Goal: Information Seeking & Learning: Learn about a topic

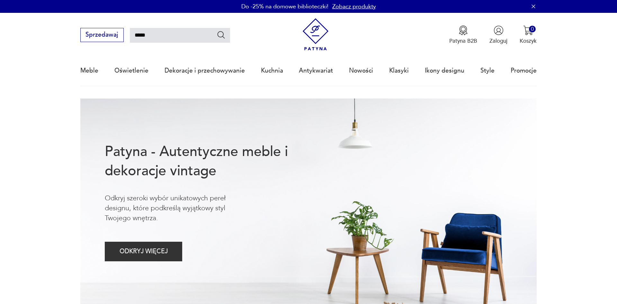
type input "******"
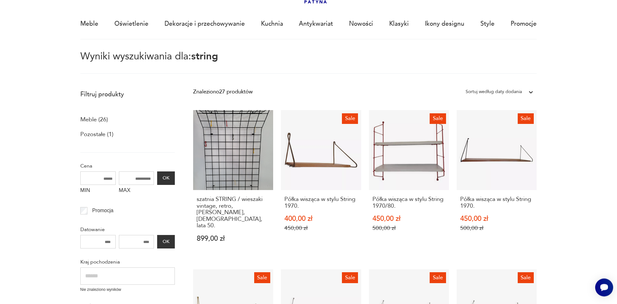
scroll to position [50, 0]
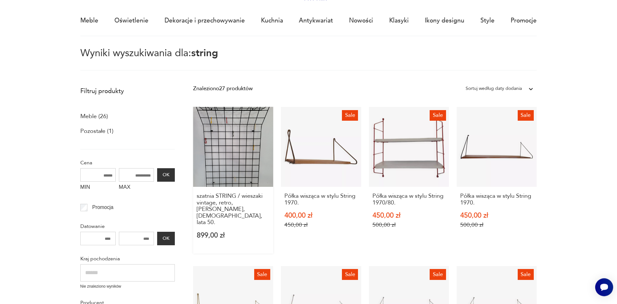
click at [236, 184] on link "szatnia STRING / wieszaki vintage, retro, [PERSON_NAME], [DEMOGRAPHIC_DATA], la…" at bounding box center [233, 180] width 80 height 147
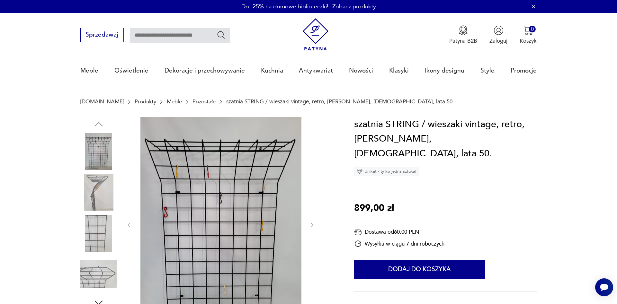
click at [315, 225] on icon "button" at bounding box center [312, 225] width 6 height 6
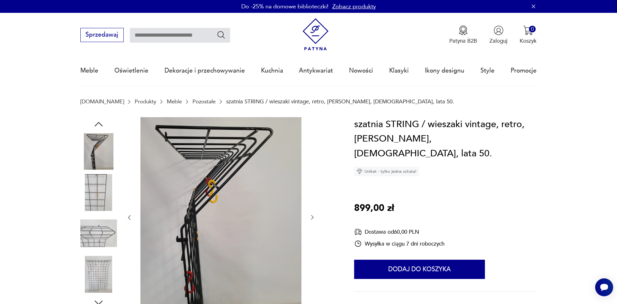
click at [315, 225] on div at bounding box center [221, 217] width 190 height 201
click at [311, 214] on button "button" at bounding box center [312, 218] width 6 height 8
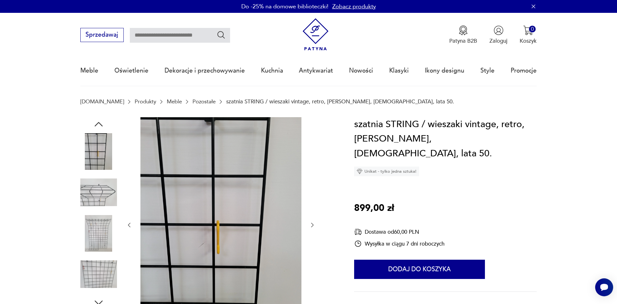
click at [311, 214] on div at bounding box center [221, 225] width 190 height 216
click at [315, 224] on icon "button" at bounding box center [312, 225] width 6 height 6
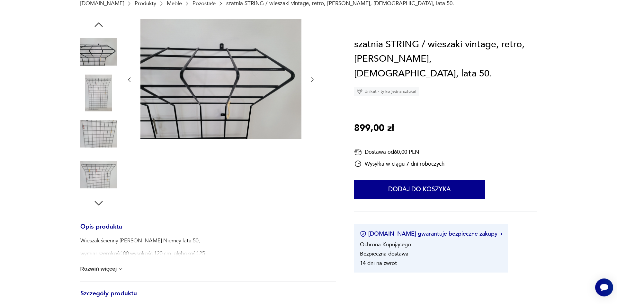
scroll to position [175, 0]
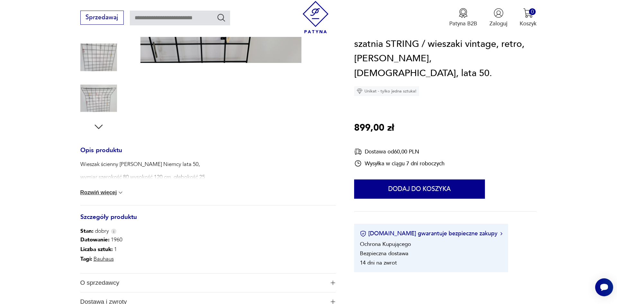
type input "******"
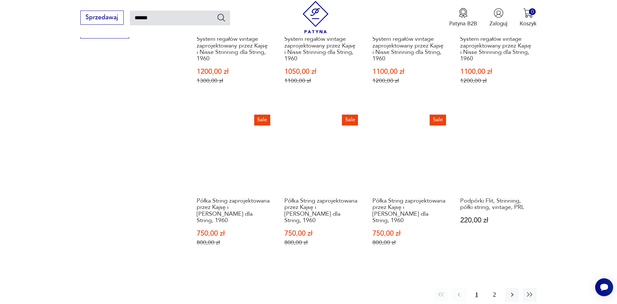
scroll to position [524, 0]
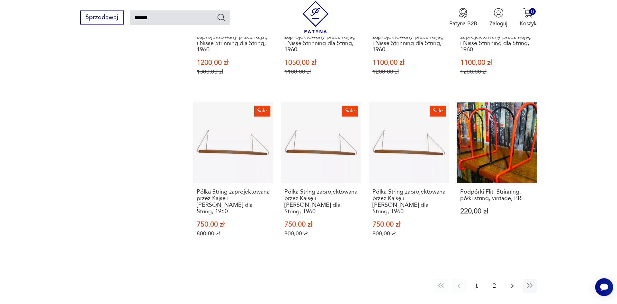
click at [512, 282] on icon "button" at bounding box center [512, 286] width 8 height 8
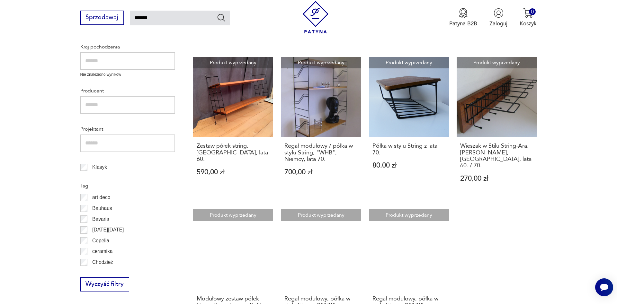
scroll to position [437, 0]
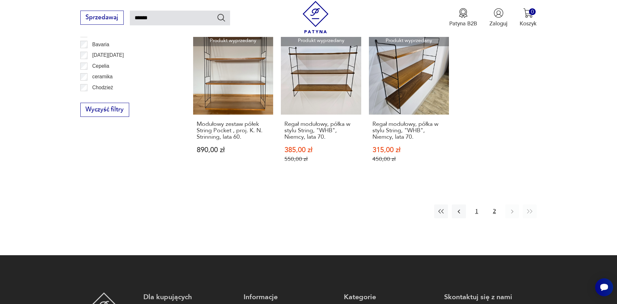
click at [483, 207] on button "1" at bounding box center [477, 212] width 14 height 14
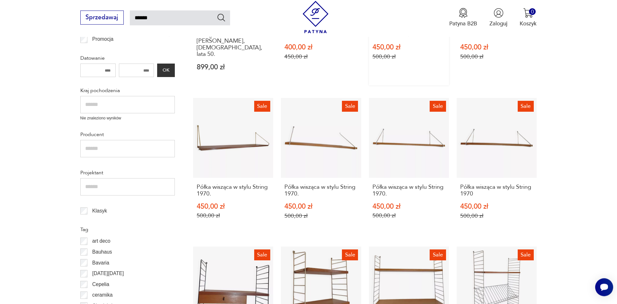
scroll to position [299, 0]
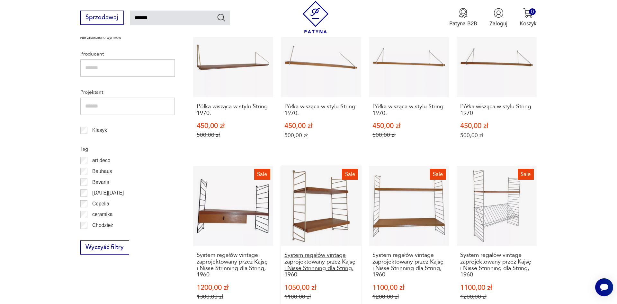
click at [332, 254] on h3 "System regałów vintage zaprojektowany przez Kajsę i Nisse Strinning dla String,…" at bounding box center [320, 265] width 73 height 26
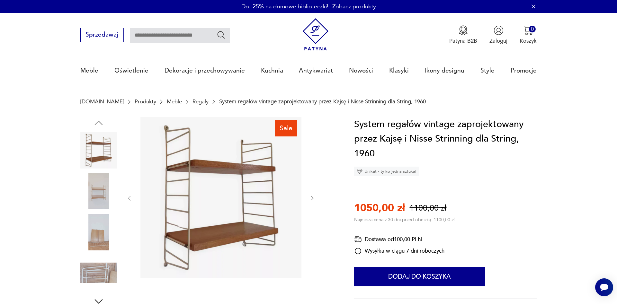
click at [97, 182] on img at bounding box center [98, 191] width 37 height 37
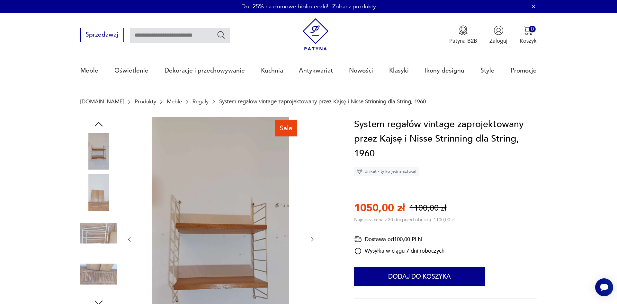
click at [105, 271] on img at bounding box center [98, 274] width 37 height 37
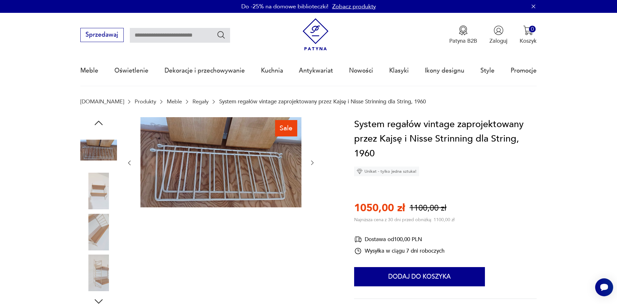
click at [98, 214] on div at bounding box center [98, 212] width 37 height 161
click at [100, 186] on img at bounding box center [98, 191] width 37 height 37
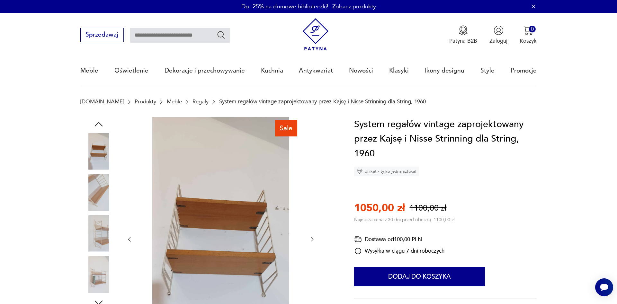
click at [105, 191] on img at bounding box center [98, 192] width 37 height 37
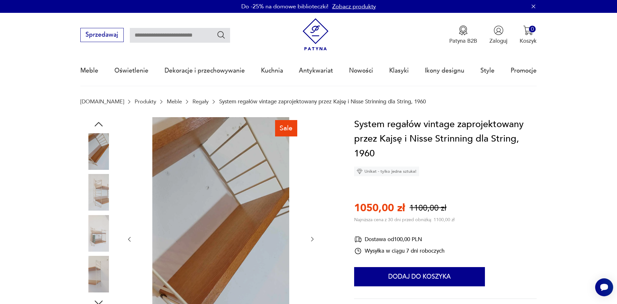
scroll to position [350, 0]
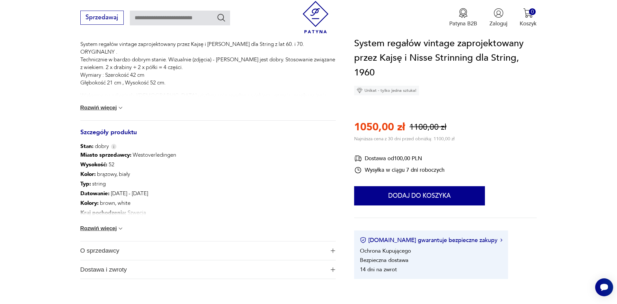
click at [118, 231] on button "Rozwiń więcej" at bounding box center [102, 229] width 44 height 6
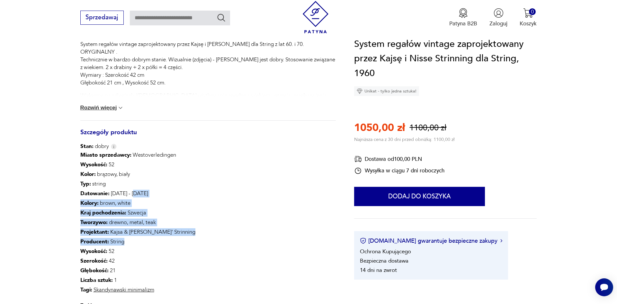
drag, startPoint x: 136, startPoint y: 196, endPoint x: 170, endPoint y: 243, distance: 57.6
click at [170, 243] on div "Miasto sprzedawcy : Westoverledingen Wysokość : 52 Kolor: brązowy, biały Typ : …" at bounding box center [137, 222] width 115 height 145
click at [170, 243] on p "Producent : String" at bounding box center [137, 242] width 115 height 10
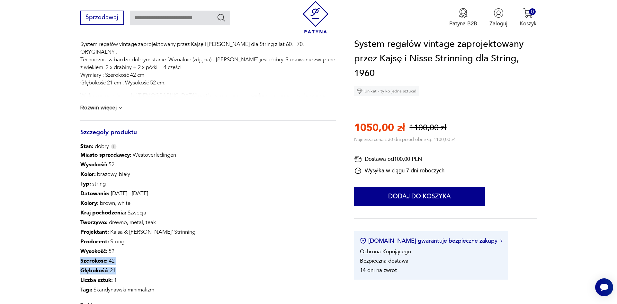
drag, startPoint x: 177, startPoint y: 255, endPoint x: 184, endPoint y: 274, distance: 20.6
click at [184, 274] on div "Miasto sprzedawcy : Westoverledingen Wysokość : 52 Kolor: brązowy, biały Typ : …" at bounding box center [207, 234] width 255 height 168
drag, startPoint x: 184, startPoint y: 274, endPoint x: 188, endPoint y: 253, distance: 20.9
click at [188, 253] on div "Miasto sprzedawcy : Westoverledingen Wysokość : 52 Kolor: brązowy, biały Typ : …" at bounding box center [207, 234] width 255 height 168
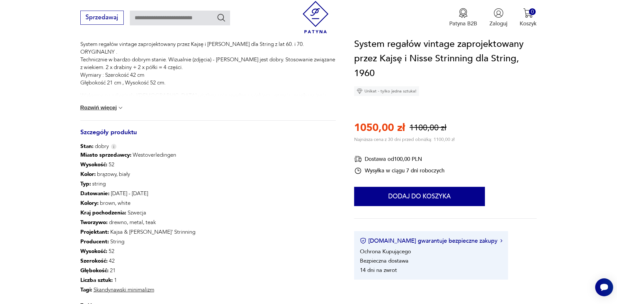
click at [188, 253] on div "Miasto sprzedawcy : Westoverledingen Wysokość : 52 Kolor: brązowy, biały Typ : …" at bounding box center [207, 234] width 255 height 168
click at [200, 260] on div "Miasto sprzedawcy : Westoverledingen Wysokość : 52 Kolor: brązowy, biały Typ : …" at bounding box center [207, 234] width 255 height 168
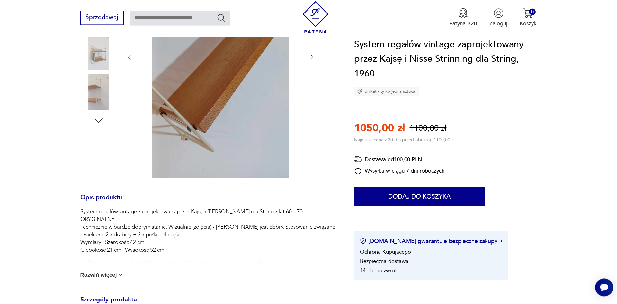
scroll to position [175, 0]
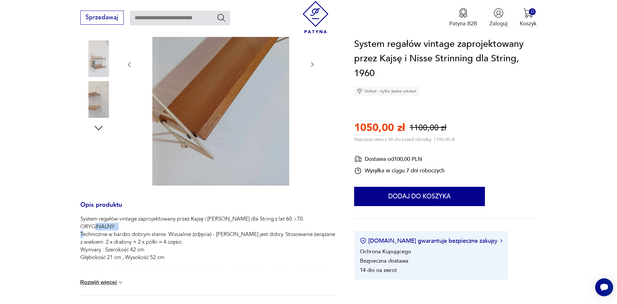
drag, startPoint x: 307, startPoint y: 217, endPoint x: 191, endPoint y: 224, distance: 116.2
click at [191, 224] on p "System regałów vintage zaprojektowany przez Kajsę i [PERSON_NAME] dla String z …" at bounding box center [207, 238] width 255 height 46
drag, startPoint x: 120, startPoint y: 242, endPoint x: 147, endPoint y: 247, distance: 28.1
click at [147, 247] on p "System regałów vintage zaprojektowany przez Kajsę i [PERSON_NAME] dla String z …" at bounding box center [207, 238] width 255 height 46
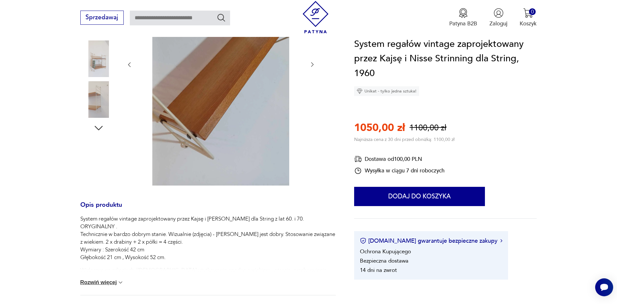
click at [147, 247] on p "System regałów vintage zaprojektowany przez Kajsę i [PERSON_NAME] dla String z …" at bounding box center [207, 238] width 255 height 46
drag, startPoint x: 166, startPoint y: 259, endPoint x: 118, endPoint y: 260, distance: 48.5
click at [118, 260] on p "System regałów vintage zaprojektowany przez Kajsę i [PERSON_NAME] dla String z …" at bounding box center [207, 238] width 255 height 46
drag, startPoint x: 151, startPoint y: 250, endPoint x: 159, endPoint y: 250, distance: 7.4
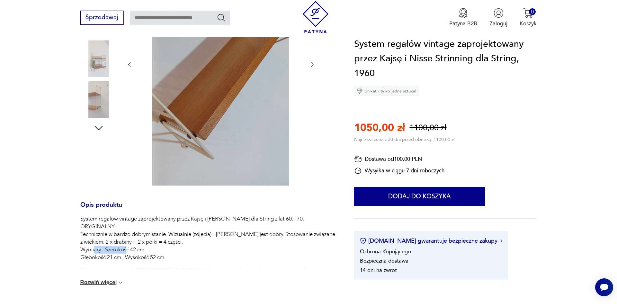
click at [159, 250] on p "System regałów vintage zaprojektowany przez Kajsę i [PERSON_NAME] dla String z …" at bounding box center [207, 238] width 255 height 46
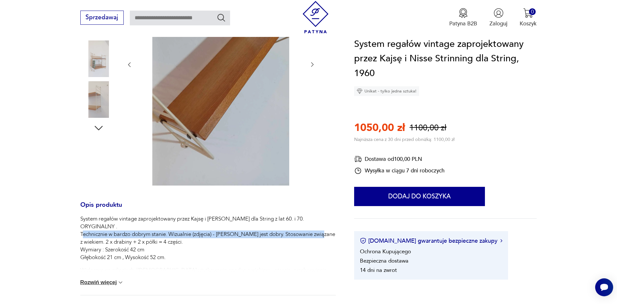
drag, startPoint x: 312, startPoint y: 235, endPoint x: 219, endPoint y: 224, distance: 94.2
click at [219, 224] on p "System regałów vintage zaprojektowany przez Kajsę i [PERSON_NAME] dla String z …" at bounding box center [207, 238] width 255 height 46
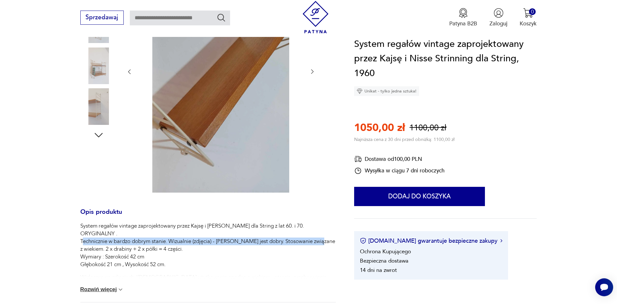
scroll to position [0, 0]
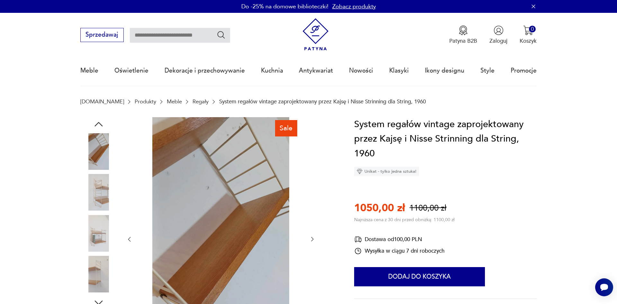
click at [192, 99] on link "Regały" at bounding box center [200, 102] width 16 height 6
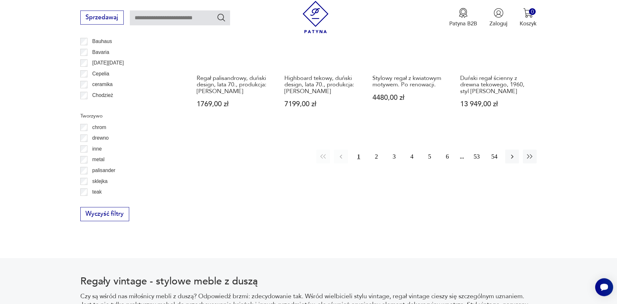
scroll to position [762, 0]
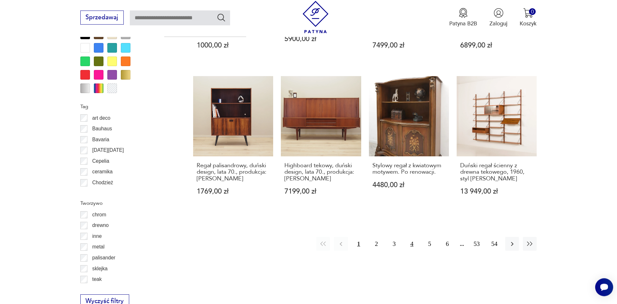
click at [412, 237] on button "4" at bounding box center [412, 244] width 14 height 14
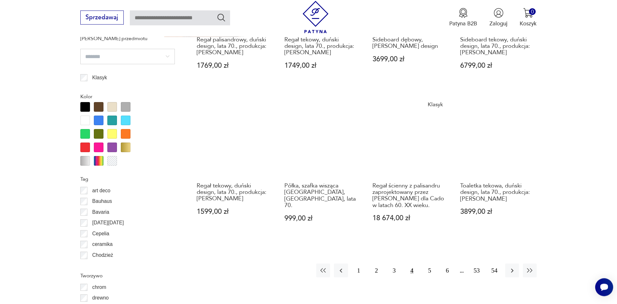
scroll to position [694, 0]
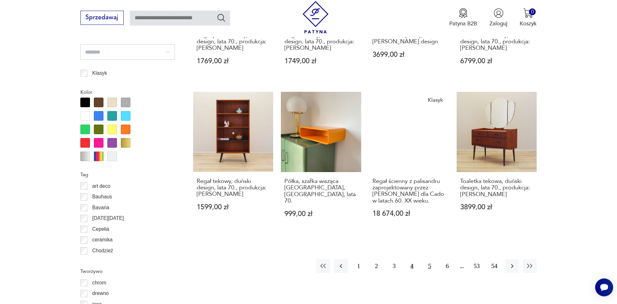
click at [428, 267] on button "5" at bounding box center [429, 266] width 14 height 14
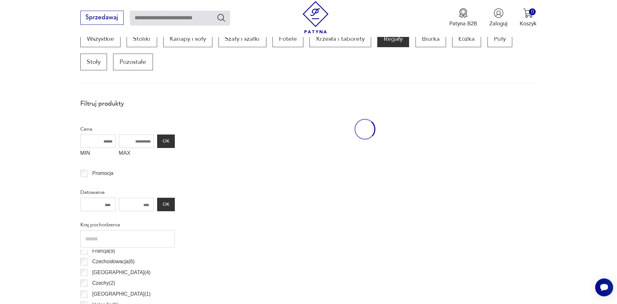
scroll to position [214, 0]
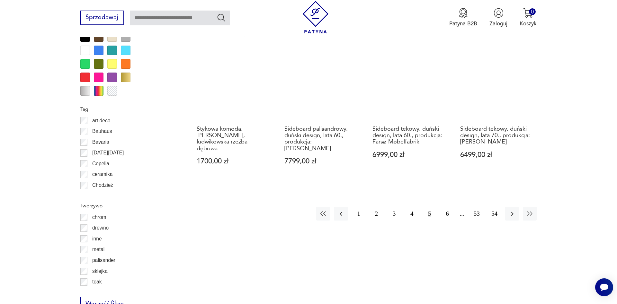
scroll to position [0, 0]
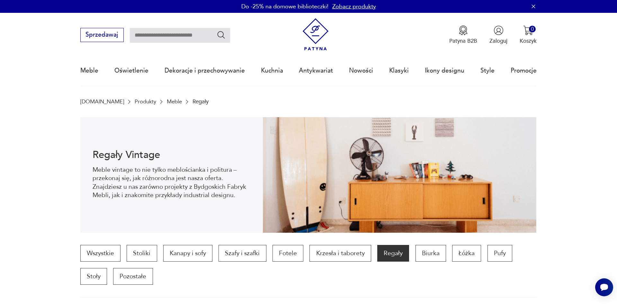
click at [199, 39] on input "text" at bounding box center [180, 35] width 100 height 15
type input "*******"
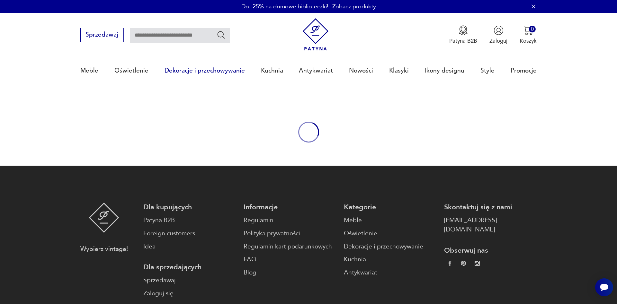
type input "*******"
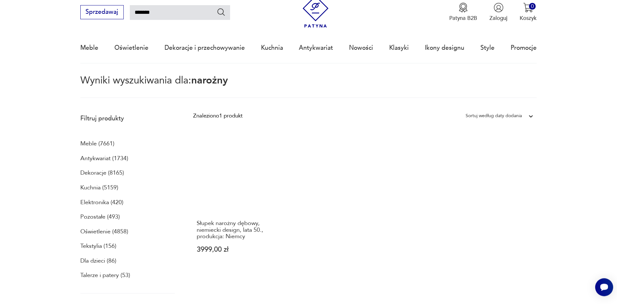
scroll to position [22, 0]
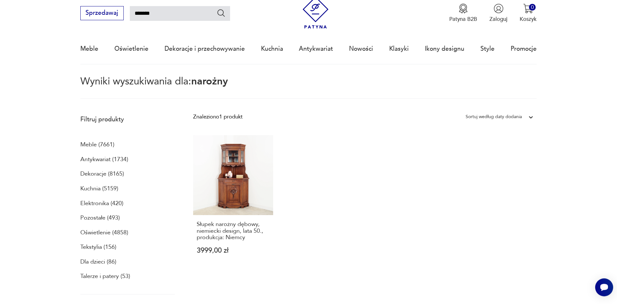
type input "*******"
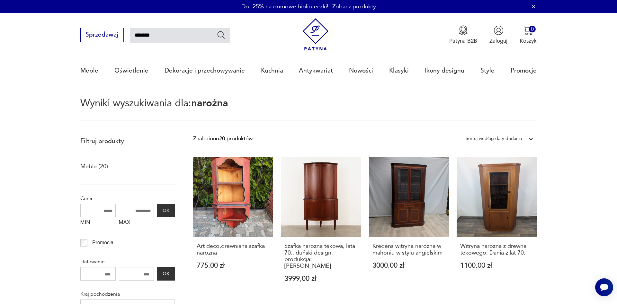
click at [191, 38] on input "*******" at bounding box center [180, 35] width 100 height 15
type input "********"
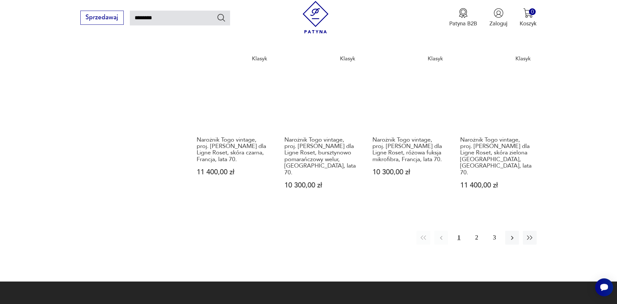
scroll to position [598, 0]
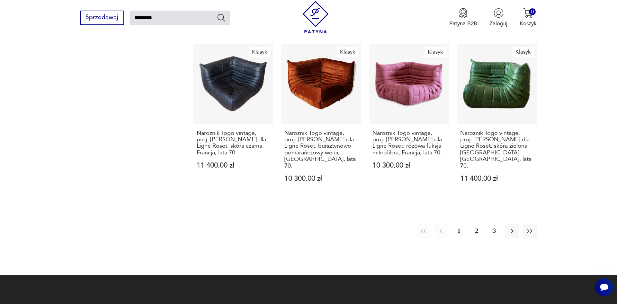
click at [477, 224] on button "2" at bounding box center [477, 231] width 14 height 14
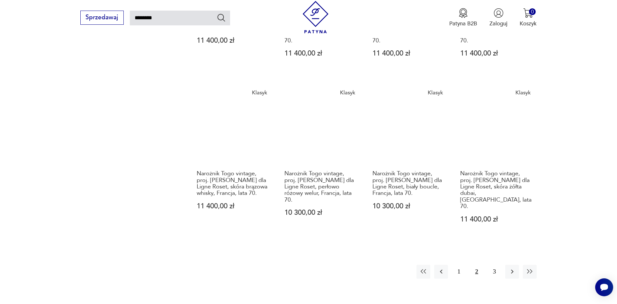
scroll to position [649, 0]
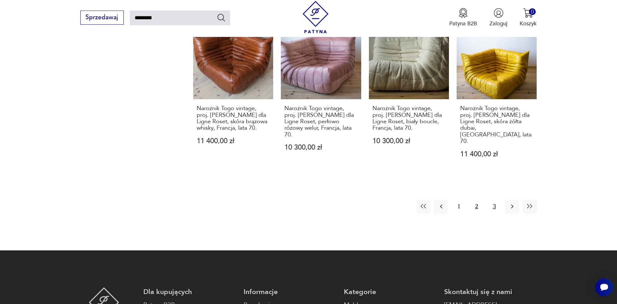
click at [493, 200] on button "3" at bounding box center [494, 207] width 14 height 14
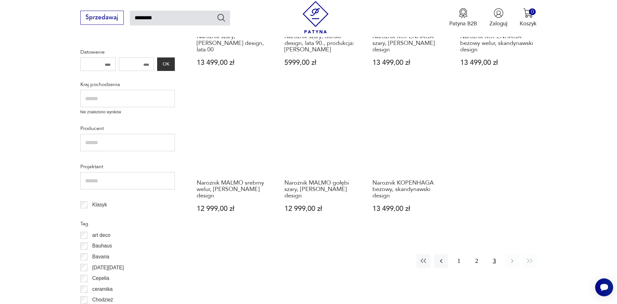
scroll to position [212, 0]
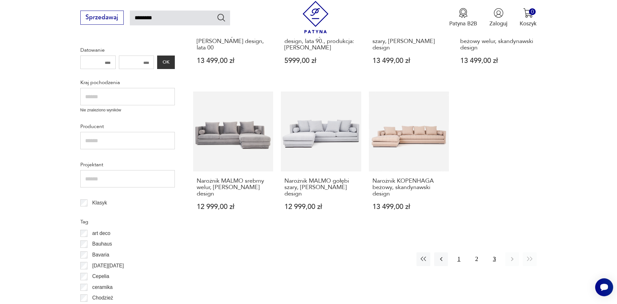
click at [459, 261] on button "1" at bounding box center [459, 260] width 14 height 14
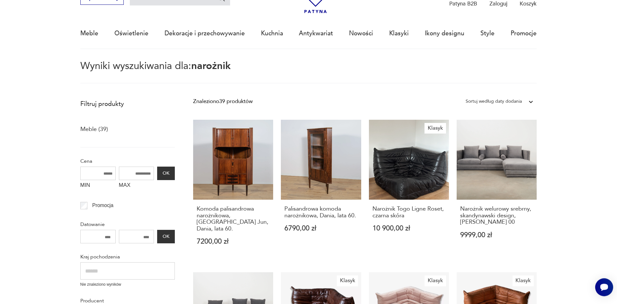
scroll to position [37, 0]
click at [313, 164] on link "Palisandrowa komoda narożnikowa, Dania, lata 60. 6790,00 zł" at bounding box center [321, 190] width 80 height 140
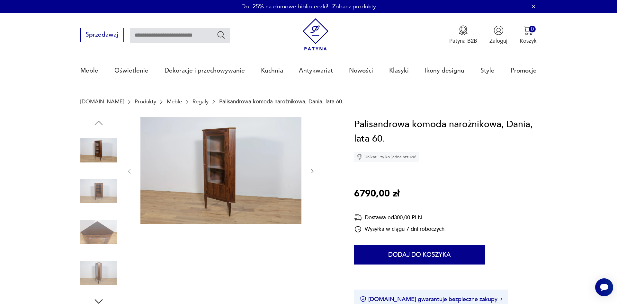
click at [313, 171] on icon "button" at bounding box center [312, 171] width 6 height 6
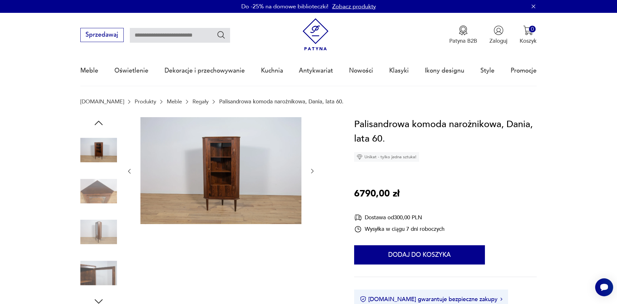
click at [313, 171] on icon "button" at bounding box center [312, 171] width 6 height 6
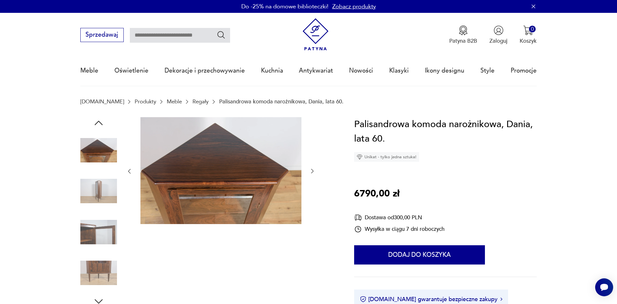
click at [313, 171] on icon "button" at bounding box center [312, 171] width 6 height 6
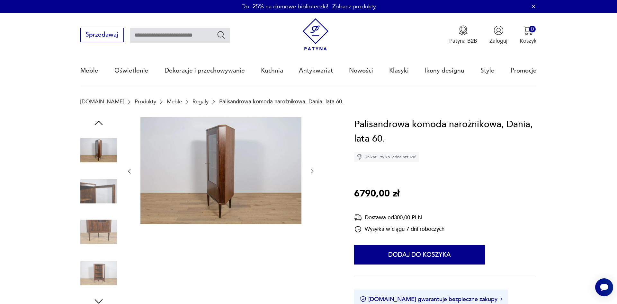
click at [313, 171] on icon "button" at bounding box center [312, 171] width 6 height 6
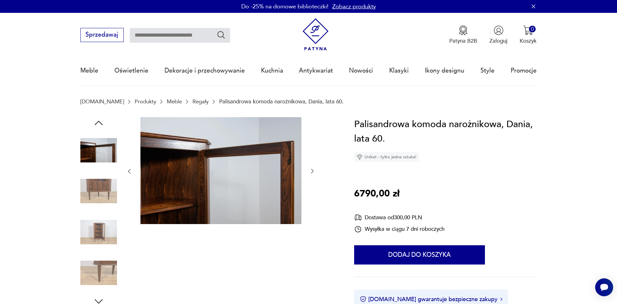
click at [313, 171] on icon "button" at bounding box center [312, 171] width 6 height 6
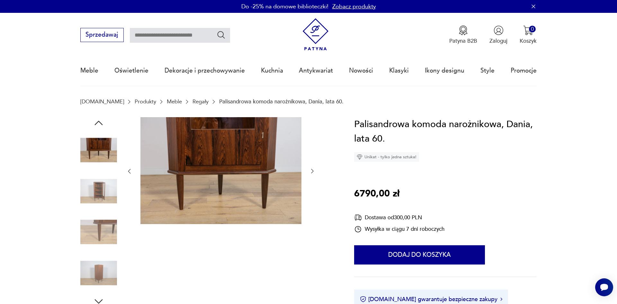
click at [313, 171] on icon "button" at bounding box center [312, 171] width 6 height 6
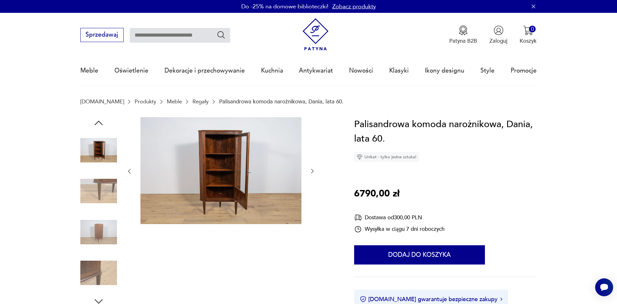
click at [313, 171] on icon "button" at bounding box center [312, 171] width 6 height 6
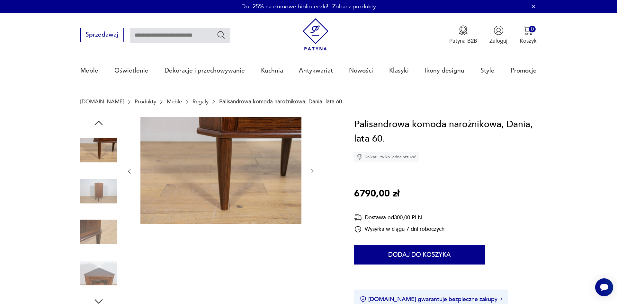
click at [313, 171] on icon "button" at bounding box center [312, 171] width 6 height 6
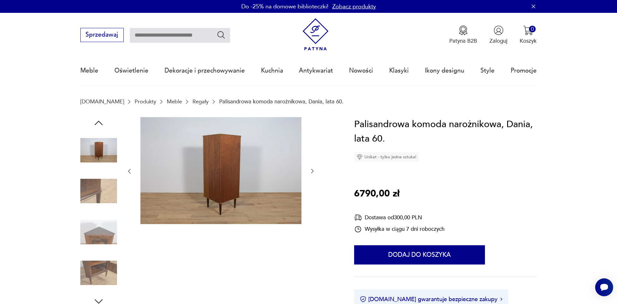
click at [313, 171] on icon "button" at bounding box center [312, 171] width 6 height 6
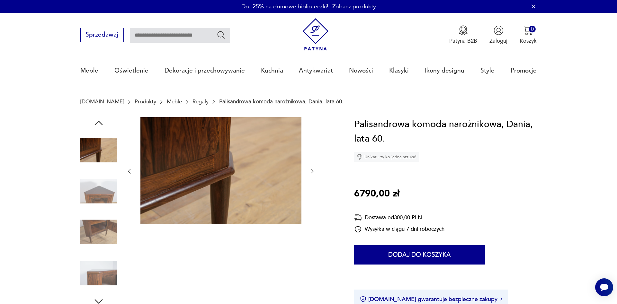
click at [309, 172] on icon "button" at bounding box center [312, 171] width 6 height 6
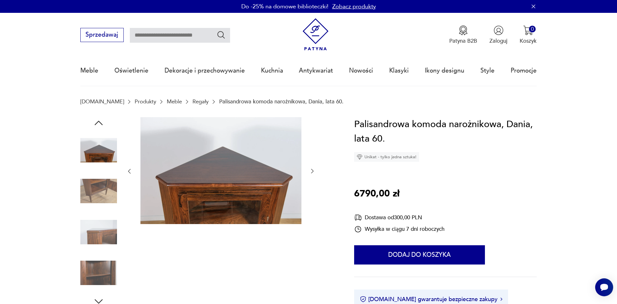
click at [309, 172] on icon "button" at bounding box center [312, 171] width 6 height 6
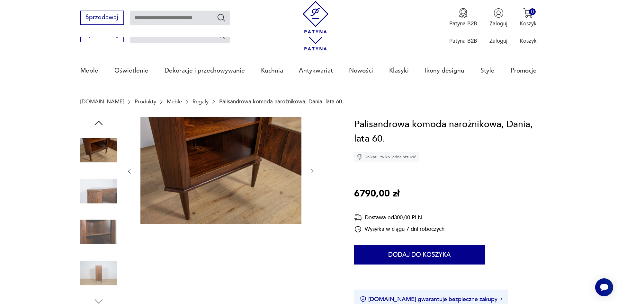
scroll to position [350, 0]
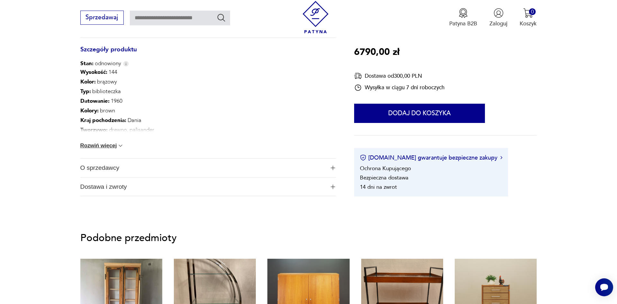
click at [116, 147] on button "Rozwiń więcej" at bounding box center [102, 146] width 44 height 6
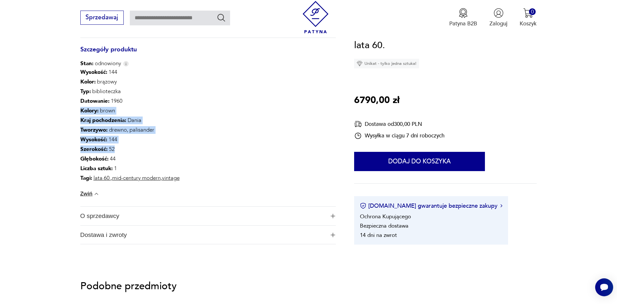
drag, startPoint x: 149, startPoint y: 110, endPoint x: 162, endPoint y: 154, distance: 45.2
click at [162, 154] on div "Wysokość : 144 Kolor: brązowy Typ : biblioteczka Datowanie : 1960 Kolory : brow…" at bounding box center [129, 125] width 99 height 116
click at [162, 154] on p "Szerokość : 52" at bounding box center [129, 150] width 99 height 10
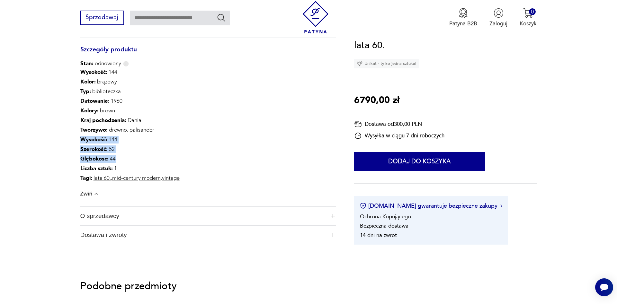
drag, startPoint x: 166, startPoint y: 164, endPoint x: 166, endPoint y: 131, distance: 32.1
click at [166, 131] on div "Wysokość : 144 Kolor: brązowy Typ : biblioteczka Datowanie : 1960 Kolory : brow…" at bounding box center [129, 125] width 99 height 116
click at [166, 131] on p "Tworzywo : [PERSON_NAME], palisander" at bounding box center [129, 130] width 99 height 10
drag, startPoint x: 171, startPoint y: 119, endPoint x: 179, endPoint y: 159, distance: 40.9
click at [179, 159] on div "Wysokość : 144 Kolor: brązowy Typ : biblioteczka Datowanie : 1960 Kolory : brow…" at bounding box center [129, 125] width 99 height 116
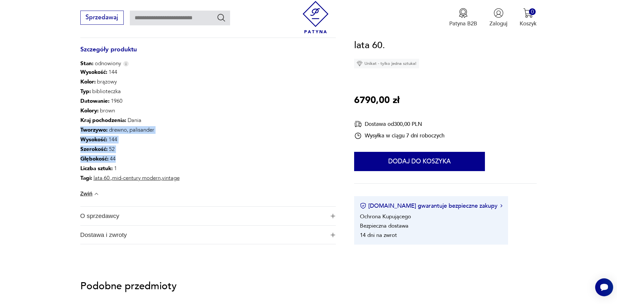
click at [179, 159] on p "Głębokość : 44" at bounding box center [129, 159] width 99 height 10
drag, startPoint x: 182, startPoint y: 165, endPoint x: 182, endPoint y: 121, distance: 44.3
click at [180, 121] on div "Wysokość : 144 Kolor: brązowy Typ : biblioteczka Datowanie : 1960 Kolory : brow…" at bounding box center [129, 125] width 99 height 116
click at [182, 121] on div "Wysokość : 144 Kolor: brązowy Typ : biblioteczka Datowanie : 1960 Kolory : brow…" at bounding box center [207, 136] width 255 height 139
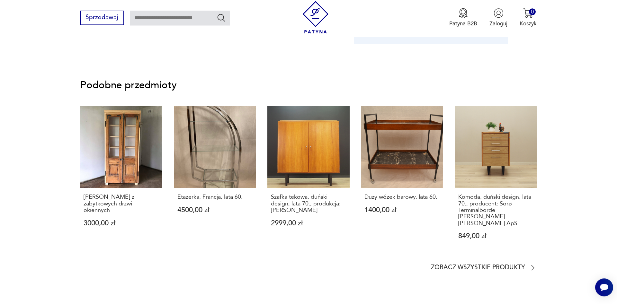
scroll to position [612, 0]
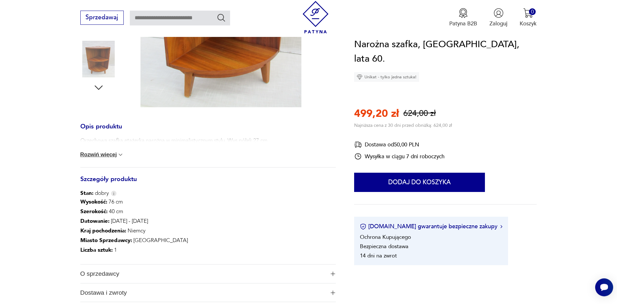
scroll to position [262, 0]
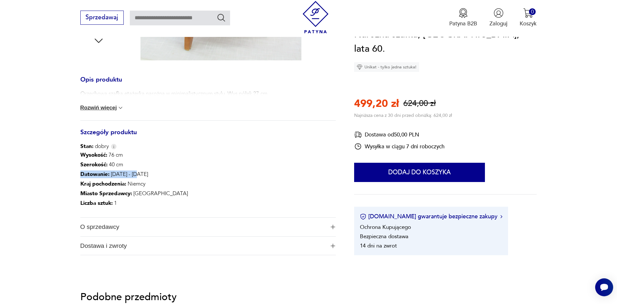
drag, startPoint x: 132, startPoint y: 163, endPoint x: 140, endPoint y: 173, distance: 12.5
click at [140, 173] on div "Wysokość : 76 cm Szerokość : 40 cm Datowanie : 1960 - 1960 Kraj pochodzenia : N…" at bounding box center [134, 179] width 108 height 58
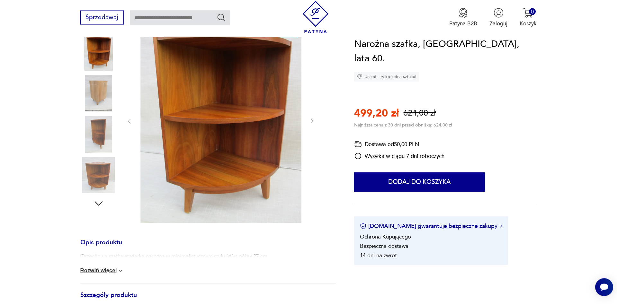
scroll to position [87, 0]
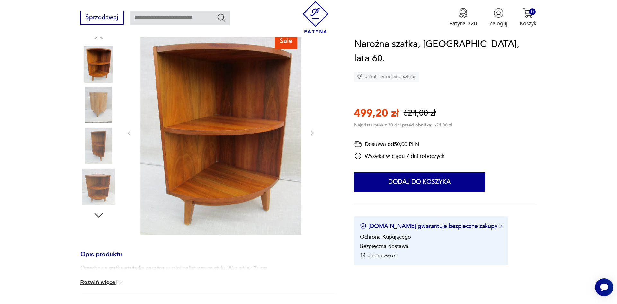
click at [313, 131] on icon "button" at bounding box center [312, 133] width 6 height 6
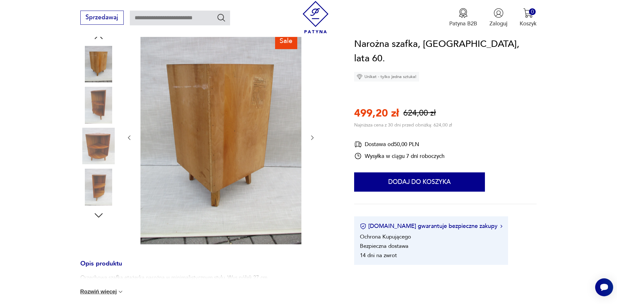
click at [314, 131] on div at bounding box center [221, 138] width 190 height 216
click at [311, 136] on icon "button" at bounding box center [312, 138] width 6 height 6
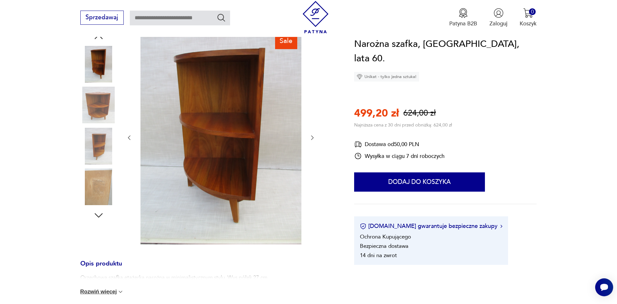
click at [311, 136] on icon "button" at bounding box center [312, 138] width 6 height 6
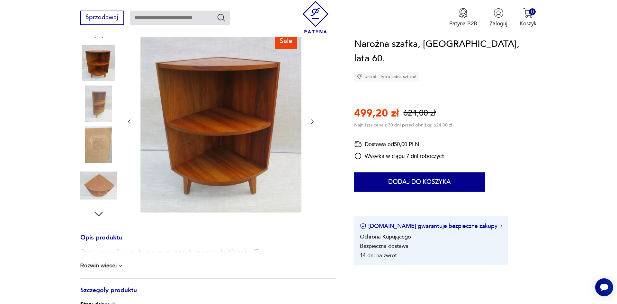
click at [311, 136] on div at bounding box center [221, 122] width 190 height 184
click at [313, 120] on icon "button" at bounding box center [312, 122] width 6 height 6
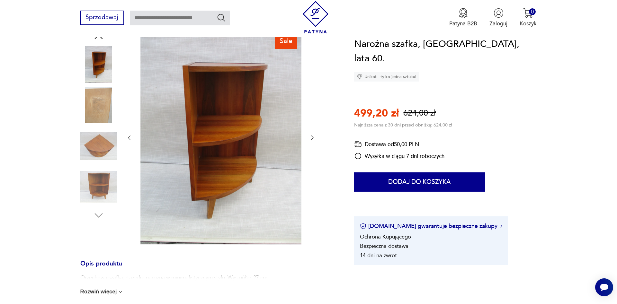
click at [311, 140] on icon "button" at bounding box center [312, 138] width 3 height 4
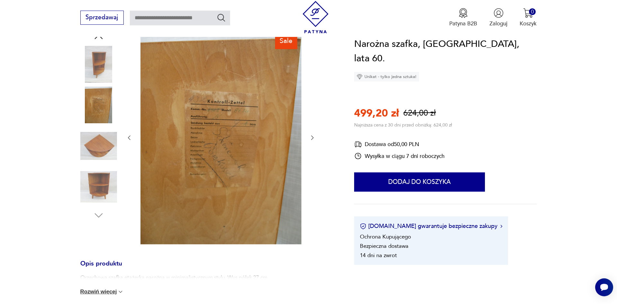
click at [311, 140] on icon "button" at bounding box center [312, 138] width 6 height 6
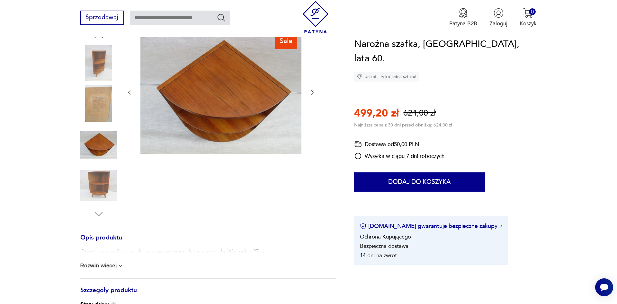
click at [253, 114] on img at bounding box center [220, 92] width 161 height 124
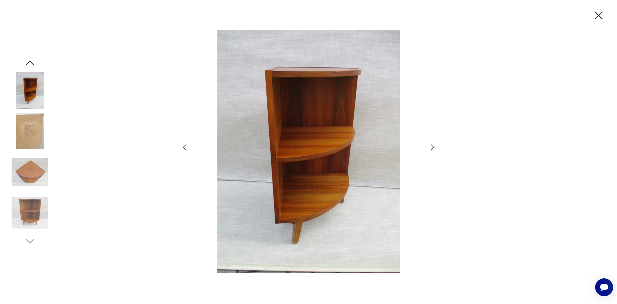
click at [434, 149] on icon "button" at bounding box center [432, 147] width 9 height 9
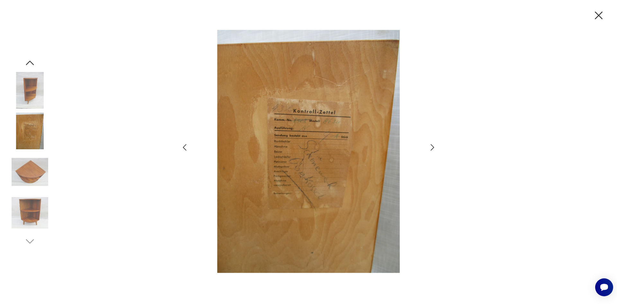
click at [434, 149] on icon "button" at bounding box center [432, 147] width 9 height 9
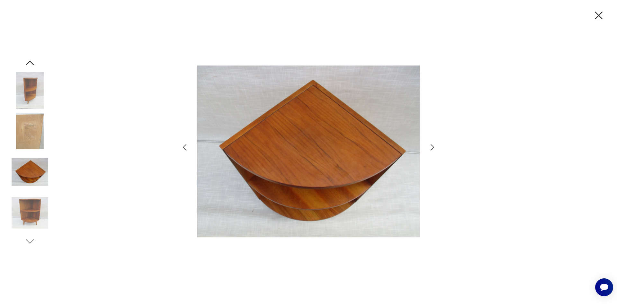
click at [434, 149] on icon "button" at bounding box center [432, 147] width 9 height 9
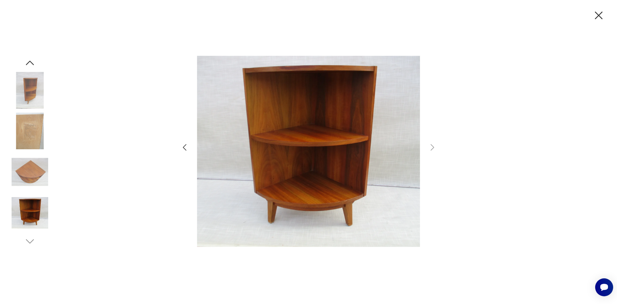
click at [35, 178] on img at bounding box center [30, 172] width 37 height 37
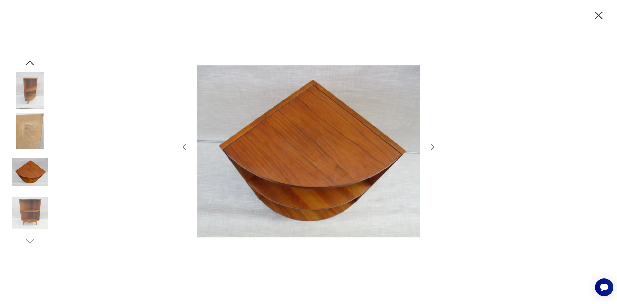
click at [306, 122] on img at bounding box center [308, 152] width 223 height 244
click at [598, 14] on icon "button" at bounding box center [599, 16] width 8 height 8
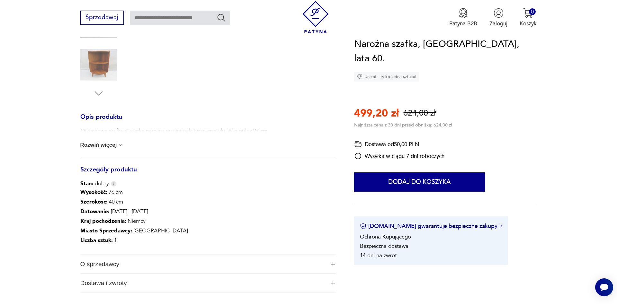
scroll to position [175, 0]
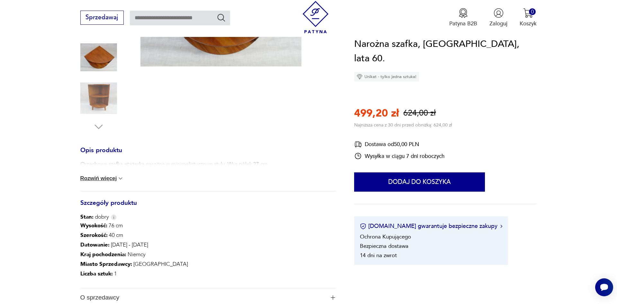
click at [109, 184] on div "Orzechowa szafka,etażerka narożna w minimalistycznym stylu. Wys.półek 27 cm Roz…" at bounding box center [207, 176] width 255 height 31
click at [107, 182] on button "Rozwiń więcej" at bounding box center [102, 178] width 44 height 6
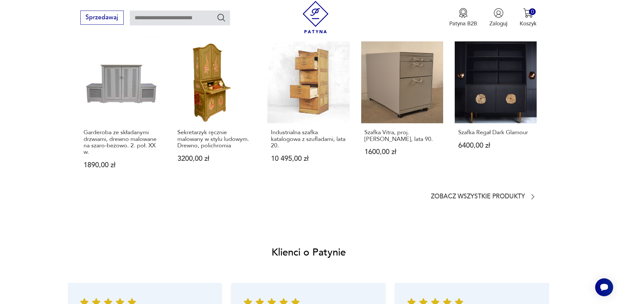
scroll to position [524, 0]
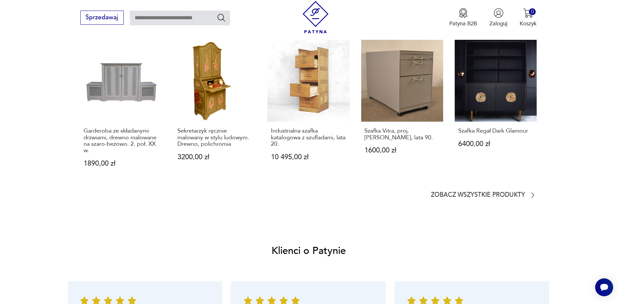
click at [195, 20] on input "text" at bounding box center [180, 18] width 100 height 15
type input "*****"
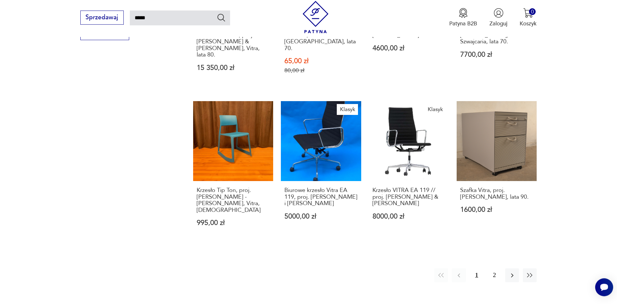
scroll to position [544, 0]
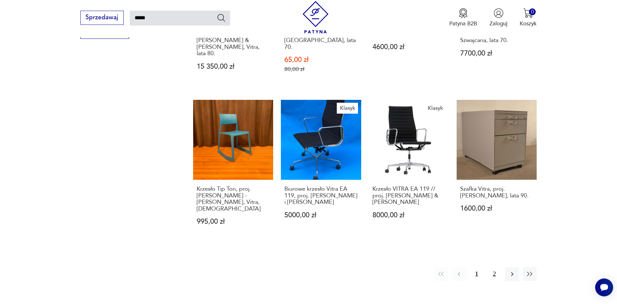
click at [493, 267] on button "2" at bounding box center [494, 274] width 14 height 14
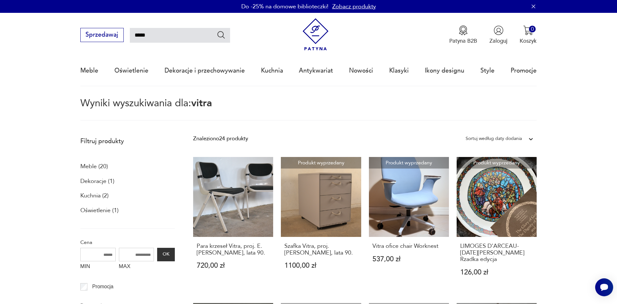
drag, startPoint x: 183, startPoint y: 39, endPoint x: 128, endPoint y: 50, distance: 56.6
click at [130, 43] on input "*****" at bounding box center [180, 35] width 100 height 15
type input "*****"
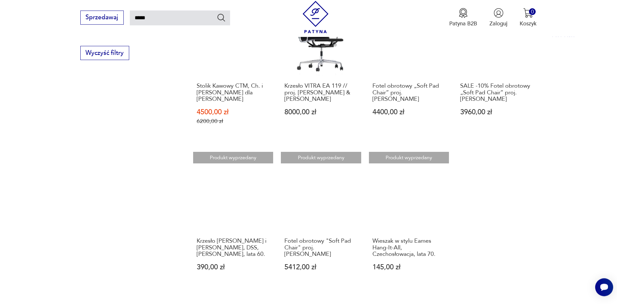
scroll to position [480, 0]
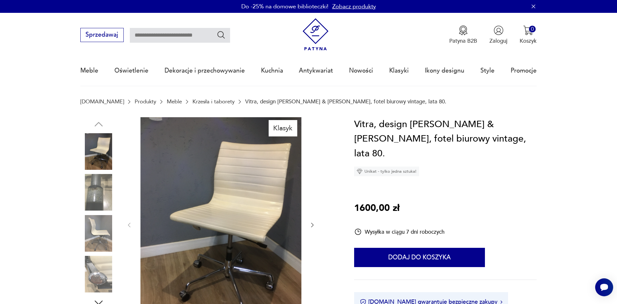
click at [312, 222] on icon "button" at bounding box center [312, 225] width 6 height 6
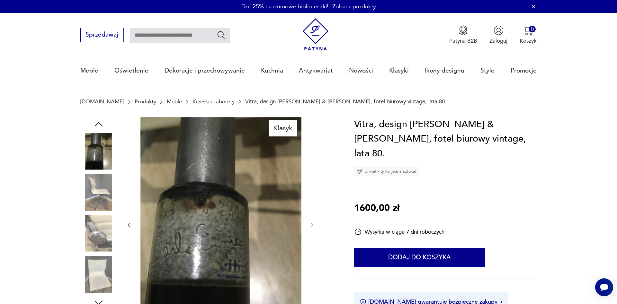
click at [312, 222] on icon "button" at bounding box center [312, 225] width 6 height 6
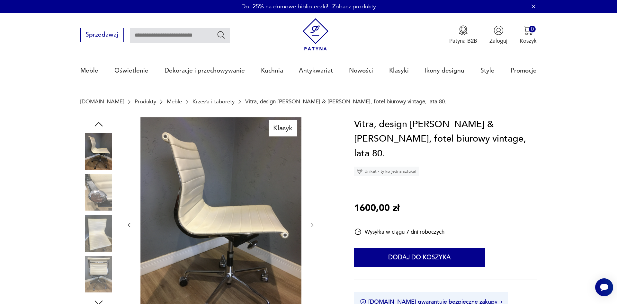
scroll to position [87, 0]
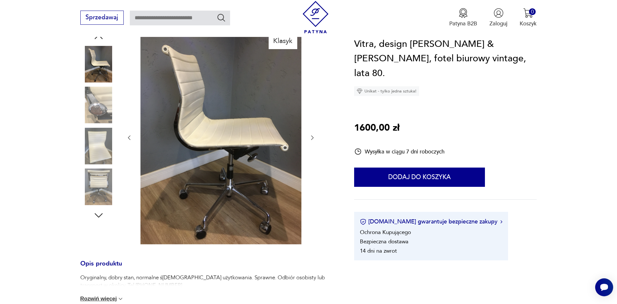
click at [311, 139] on icon "button" at bounding box center [312, 138] width 6 height 6
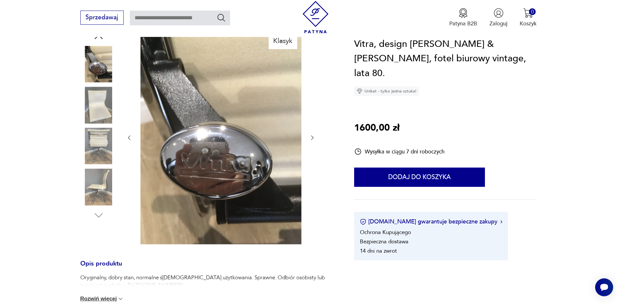
click at [311, 139] on icon "button" at bounding box center [312, 138] width 6 height 6
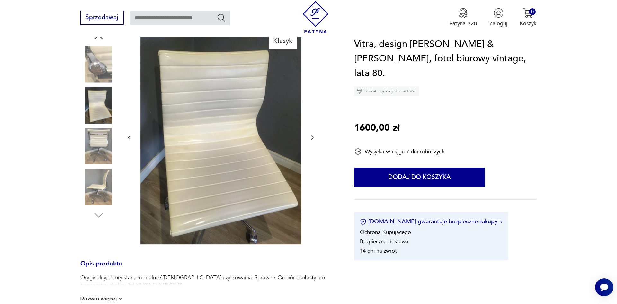
click at [311, 139] on icon "button" at bounding box center [312, 138] width 6 height 6
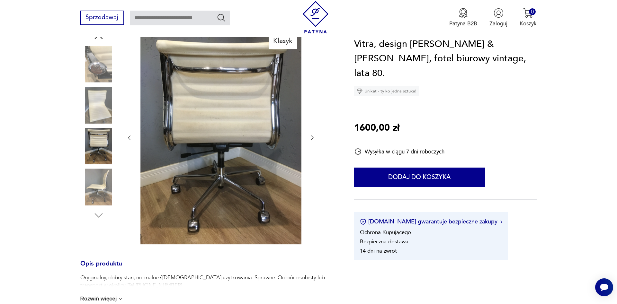
click at [311, 139] on icon "button" at bounding box center [312, 138] width 6 height 6
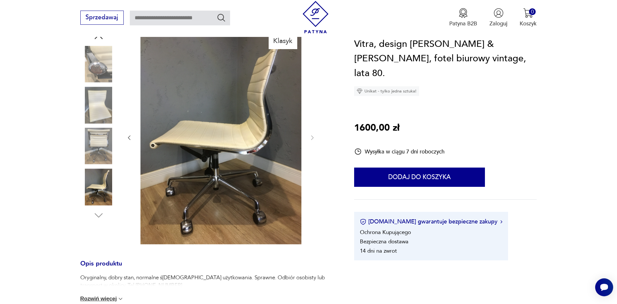
click at [128, 138] on icon "button" at bounding box center [129, 138] width 6 height 6
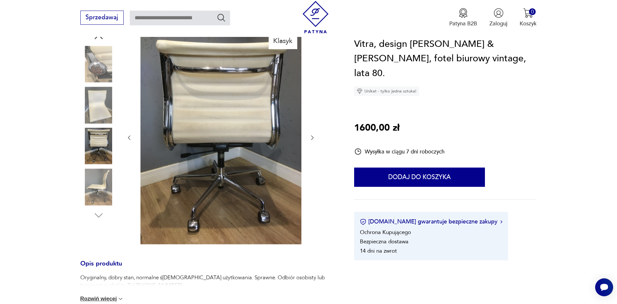
click at [314, 137] on icon "button" at bounding box center [312, 138] width 6 height 6
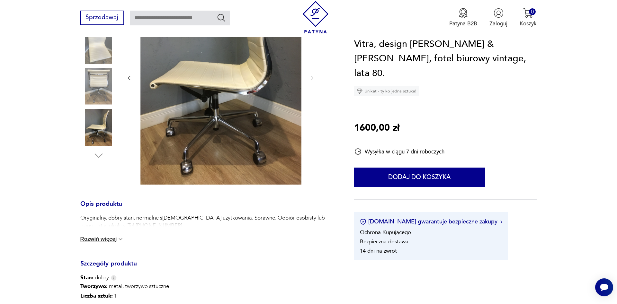
scroll to position [175, 0]
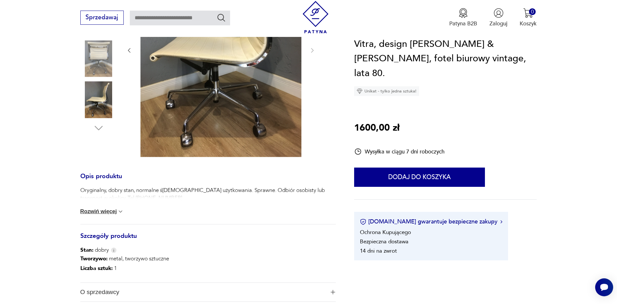
click at [116, 213] on button "Rozwiń więcej" at bounding box center [102, 212] width 44 height 6
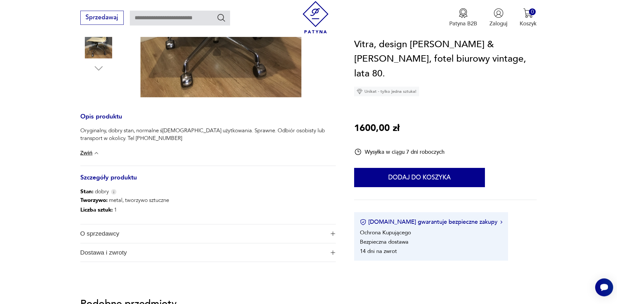
scroll to position [262, 0]
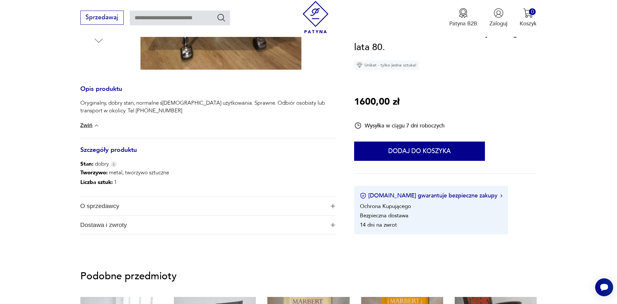
click at [337, 206] on section "Klasyk Opis produktu Oryginalny, dobry stan, normalne ślady użytkowania. Sprawn…" at bounding box center [308, 54] width 617 height 398
click at [331, 205] on img "button" at bounding box center [333, 206] width 4 height 4
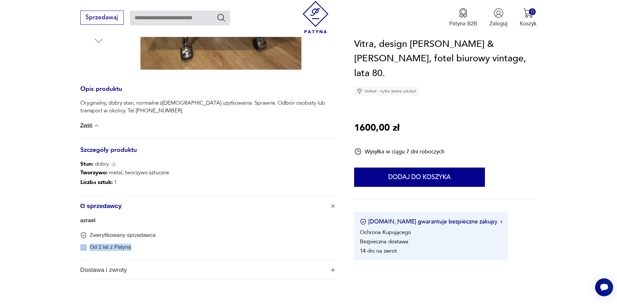
drag, startPoint x: 240, startPoint y: 234, endPoint x: 247, endPoint y: 243, distance: 11.4
click at [247, 243] on div "Zweryfikowany sprzedawca Od 2 lat z Patyną" at bounding box center [207, 241] width 255 height 19
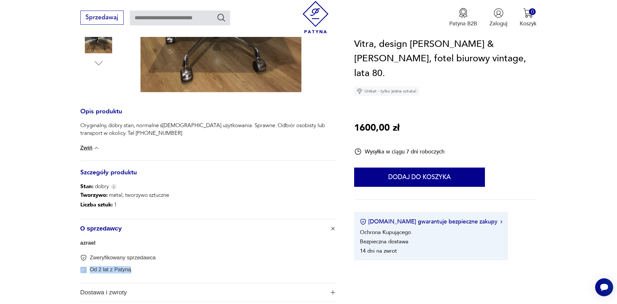
scroll to position [175, 0]
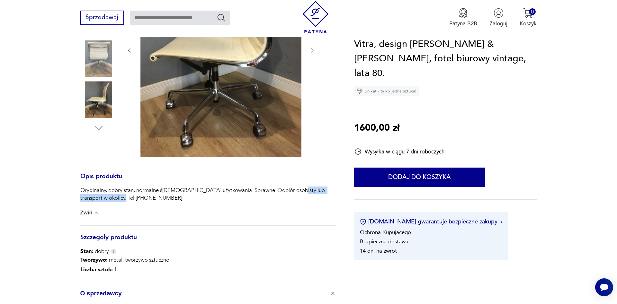
drag, startPoint x: 291, startPoint y: 189, endPoint x: 302, endPoint y: 196, distance: 12.7
click at [302, 196] on p "Oryginalny, dobry stan, normalne ślady użytkowania. Sprawne. Odbiór osobisty lu…" at bounding box center [207, 194] width 255 height 15
click at [164, 201] on p "Oryginalny, dobry stan, normalne ślady użytkowania. Sprawne. Odbiór osobisty lu…" at bounding box center [207, 194] width 255 height 15
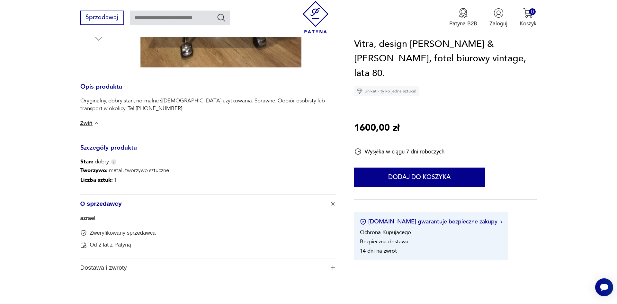
scroll to position [263, 0]
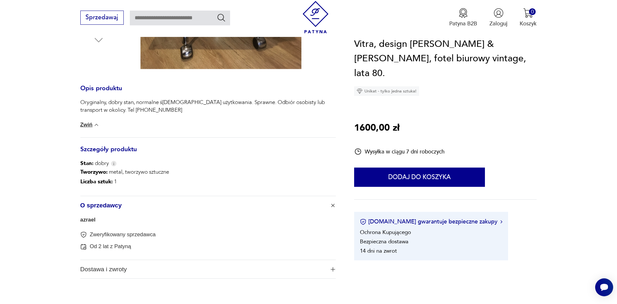
click at [86, 220] on link "azrael" at bounding box center [87, 220] width 15 height 6
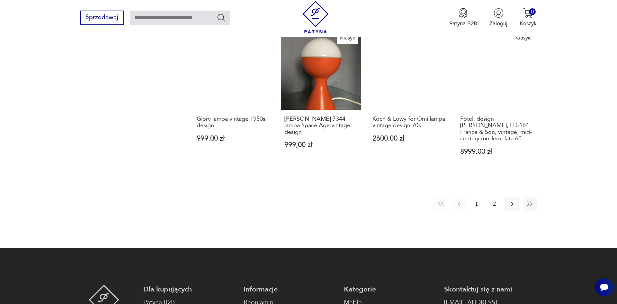
scroll to position [727, 0]
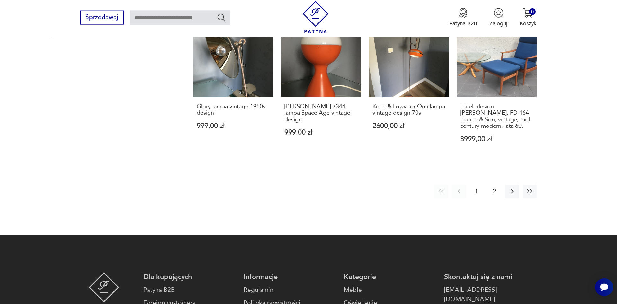
click at [493, 186] on button "2" at bounding box center [494, 192] width 14 height 14
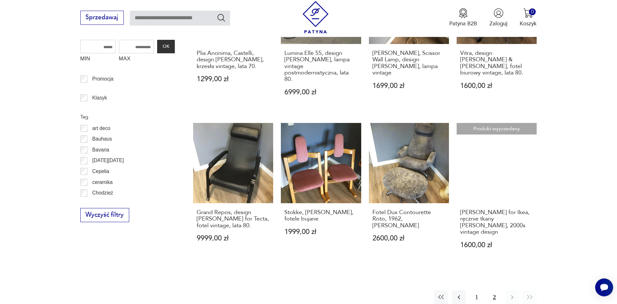
scroll to position [274, 0]
